Goal: Navigation & Orientation: Find specific page/section

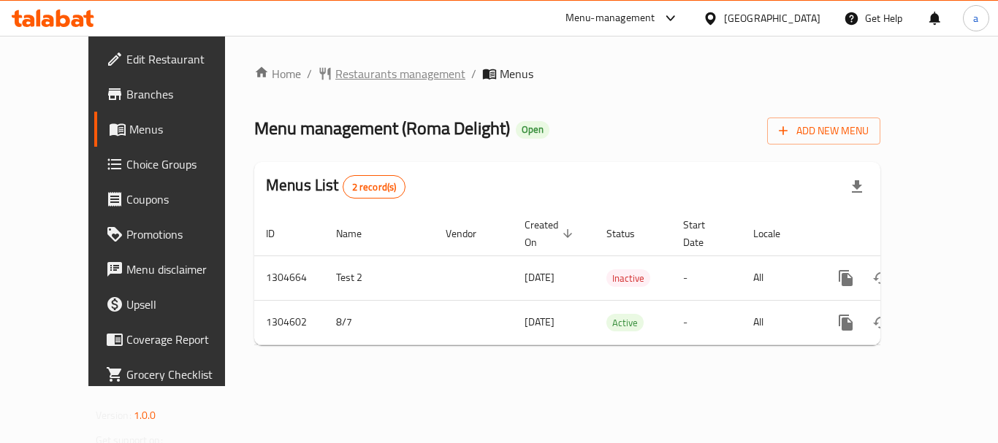
click at [358, 77] on span "Restaurants management" at bounding box center [400, 74] width 130 height 18
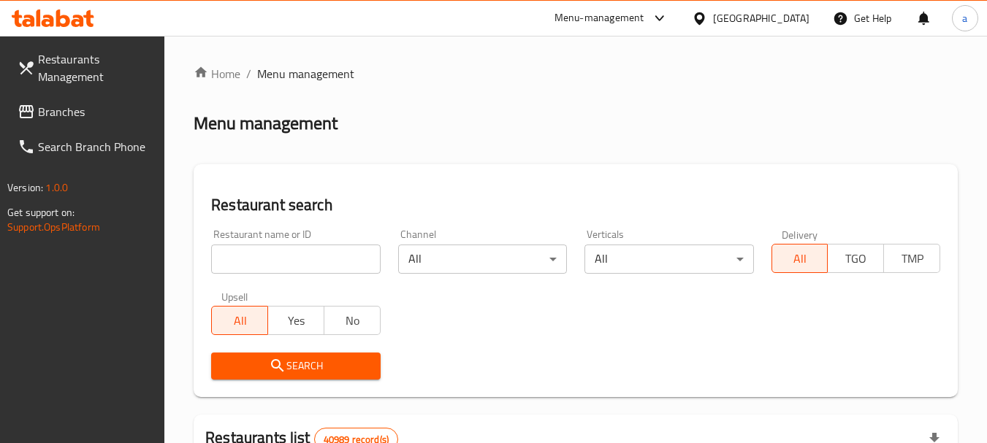
click at [71, 116] on span "Branches" at bounding box center [95, 112] width 115 height 18
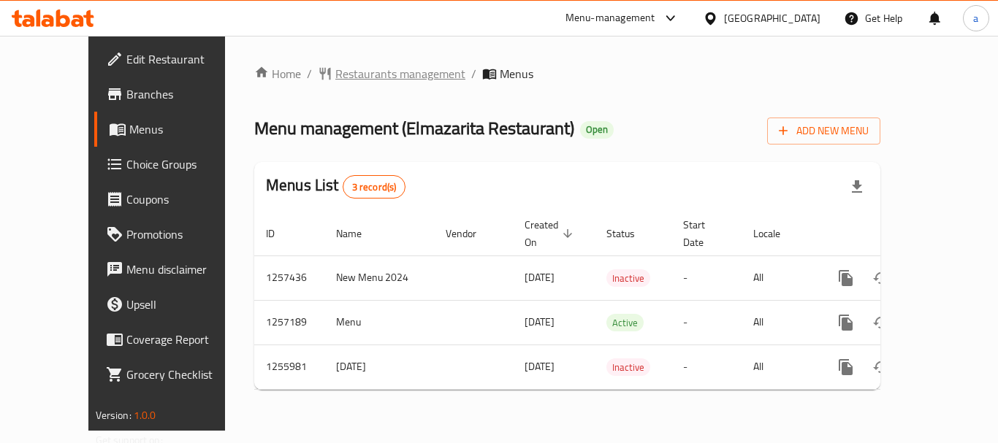
click at [335, 75] on span "Restaurants management" at bounding box center [400, 74] width 130 height 18
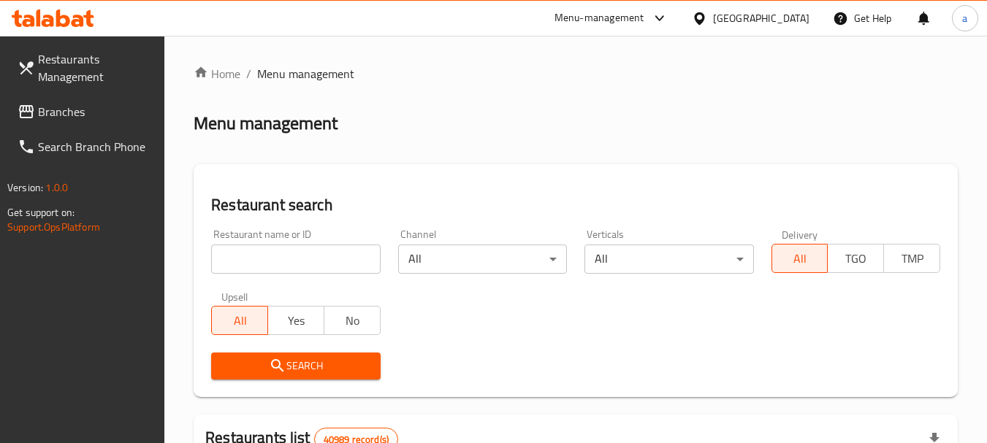
click at [65, 114] on span "Branches" at bounding box center [95, 112] width 115 height 18
